Goal: Task Accomplishment & Management: Manage account settings

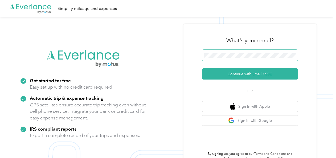
click at [219, 53] on span at bounding box center [250, 55] width 96 height 11
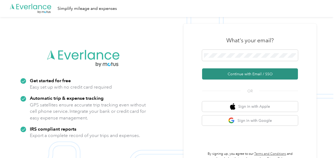
click at [229, 73] on button "Continue with Email / SSO" at bounding box center [250, 73] width 96 height 11
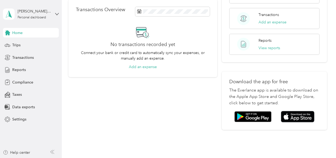
scroll to position [100, 0]
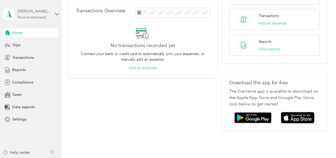
click at [27, 18] on div "Personal dashboard" at bounding box center [32, 17] width 28 height 3
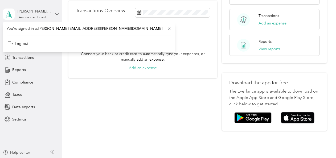
click at [56, 14] on icon at bounding box center [57, 14] width 4 height 4
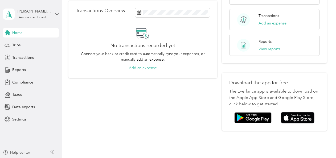
click at [56, 14] on icon at bounding box center [57, 14] width 4 height 4
click at [31, 31] on div "You’re signed in as [PERSON_NAME][EMAIL_ADDRESS][PERSON_NAME][DOMAIN_NAME] Log …" at bounding box center [89, 35] width 172 height 30
click at [17, 80] on span "Compliance" at bounding box center [22, 83] width 21 height 6
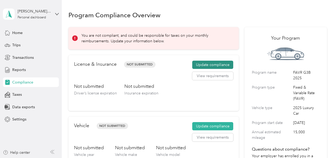
click at [205, 65] on button "Update compliance" at bounding box center [212, 65] width 41 height 9
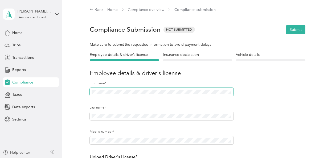
scroll to position [121, 0]
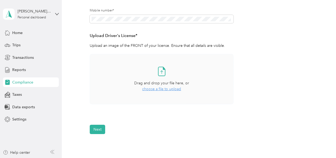
click at [159, 91] on span "choose a file to upload" at bounding box center [161, 89] width 39 height 5
